Goal: Transaction & Acquisition: Subscribe to service/newsletter

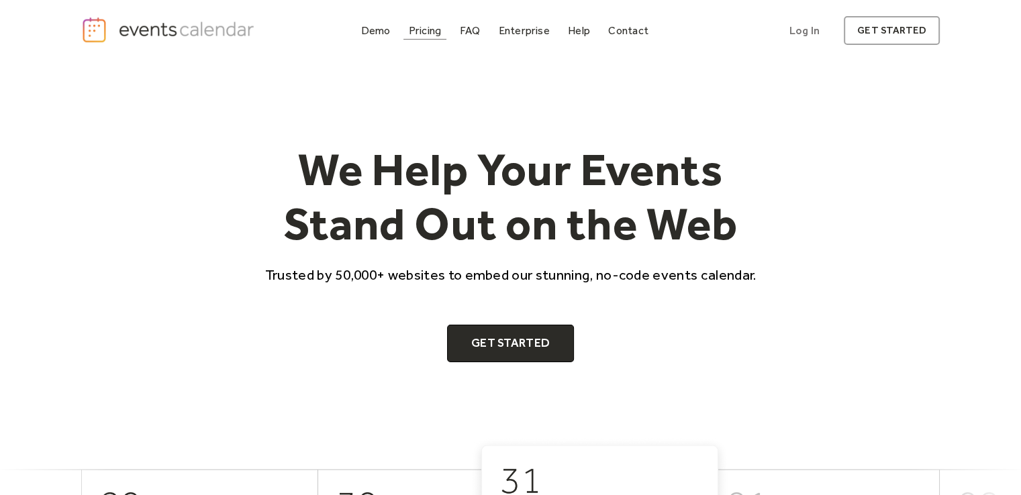
click at [431, 33] on div "Pricing" at bounding box center [425, 30] width 33 height 7
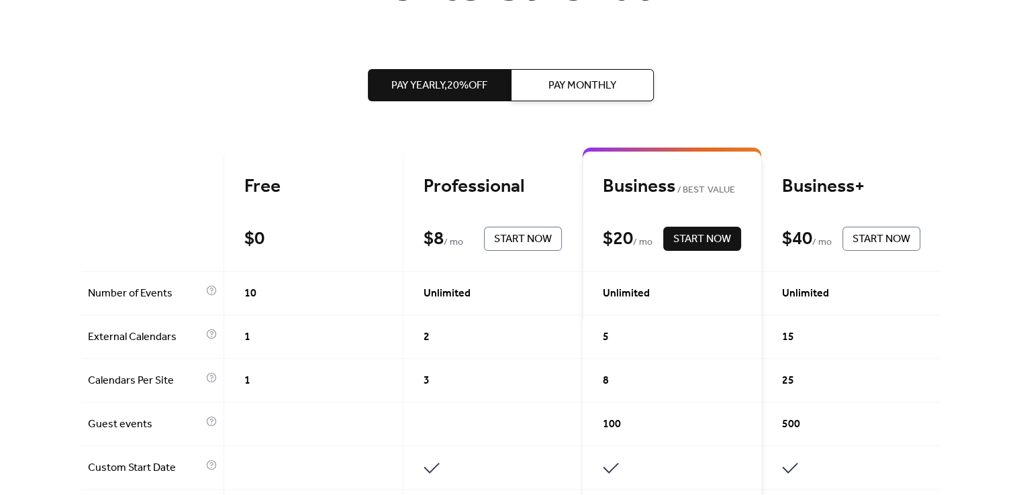
scroll to position [344, 0]
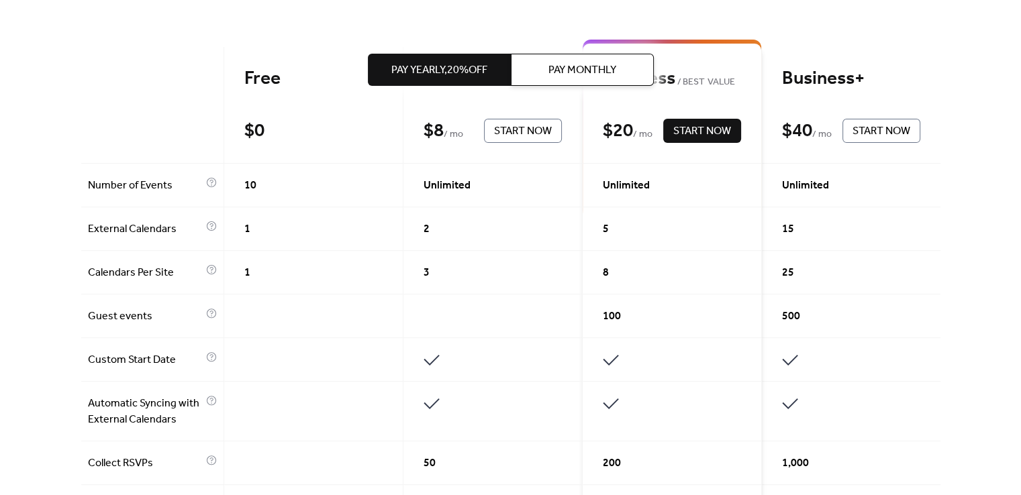
drag, startPoint x: 1023, startPoint y: 79, endPoint x: 1016, endPoint y: 166, distance: 86.9
click at [561, 70] on span "Pay Monthly" at bounding box center [582, 70] width 68 height 16
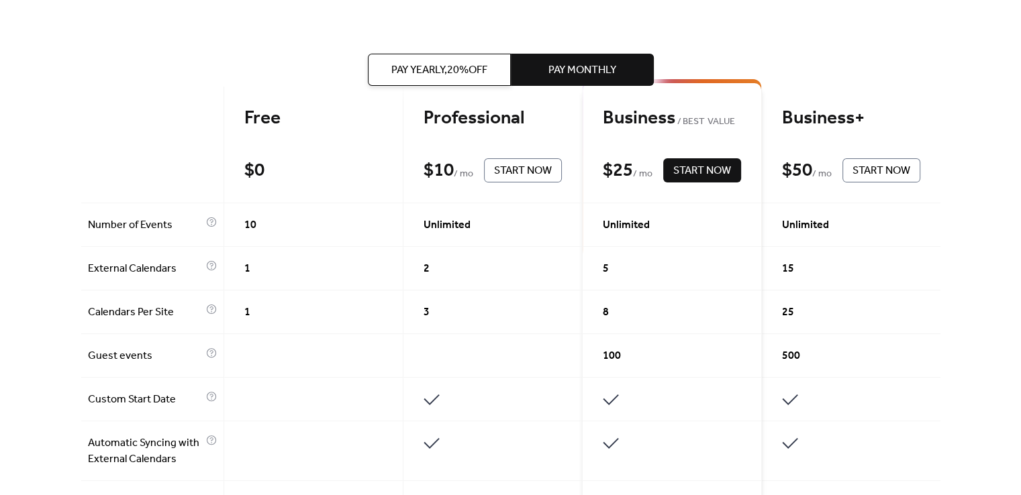
scroll to position [297, 0]
